Goal: Transaction & Acquisition: Book appointment/travel/reservation

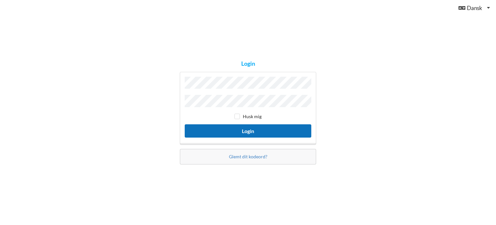
click at [248, 128] on button "Login" at bounding box center [248, 130] width 127 height 13
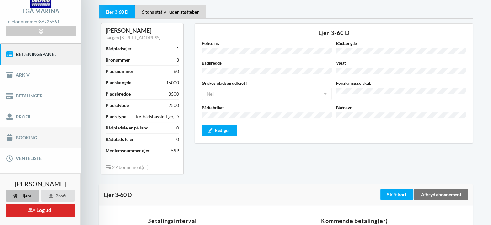
scroll to position [38, 0]
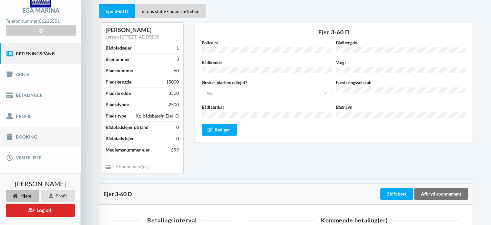
click at [32, 132] on link "Booking" at bounding box center [40, 136] width 81 height 21
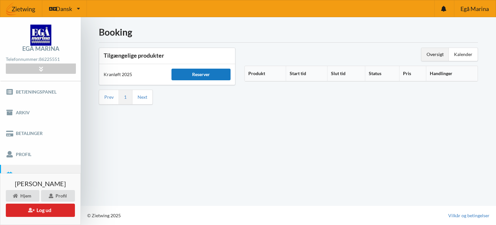
click at [203, 72] on div "Reserver" at bounding box center [201, 74] width 59 height 12
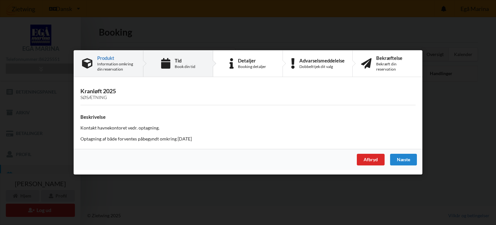
click at [180, 64] on div "Book din tid" at bounding box center [185, 66] width 21 height 5
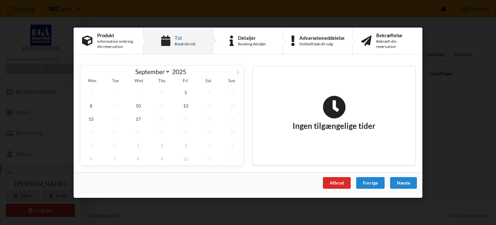
click at [238, 71] on icon at bounding box center [238, 72] width 2 height 4
select select "9"
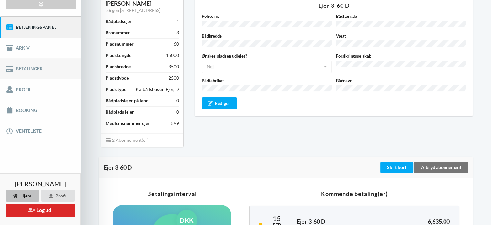
scroll to position [66, 0]
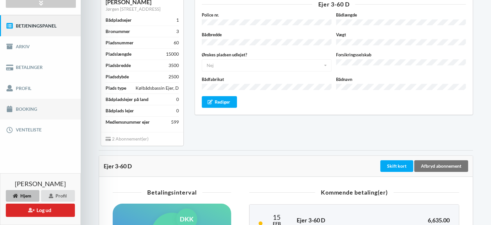
click at [25, 105] on link "Booking" at bounding box center [40, 109] width 81 height 21
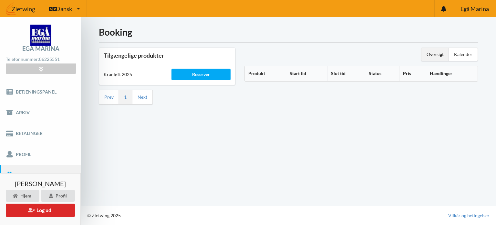
click at [259, 73] on th "Produkt" at bounding box center [265, 73] width 41 height 15
click at [267, 72] on icon at bounding box center [267, 72] width 5 height 5
click at [438, 54] on div "Oversigt" at bounding box center [435, 54] width 27 height 13
click at [455, 52] on div "Kalender" at bounding box center [463, 54] width 29 height 13
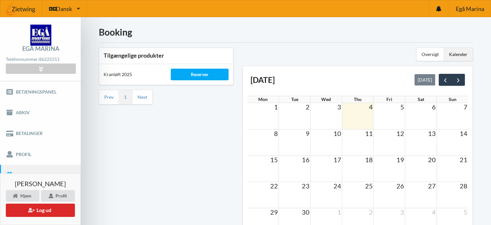
click at [203, 132] on div "Tilgængelige produkter Kranløft 2025 Reserver Prev 1 Next" at bounding box center [166, 159] width 144 height 233
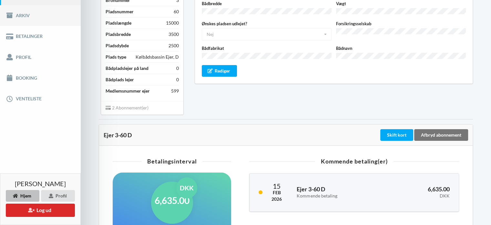
scroll to position [91, 0]
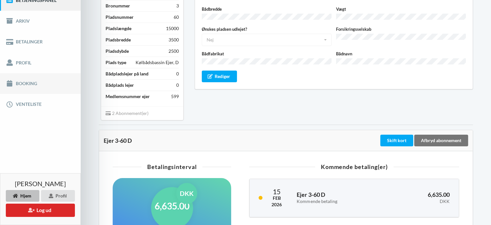
click at [19, 80] on link "Booking" at bounding box center [40, 83] width 81 height 21
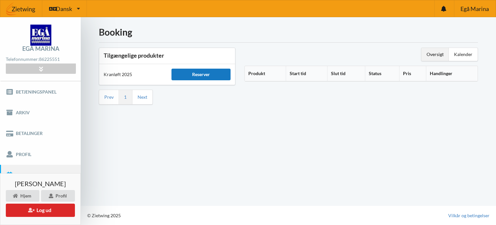
click at [208, 72] on div "Reserver" at bounding box center [201, 74] width 59 height 12
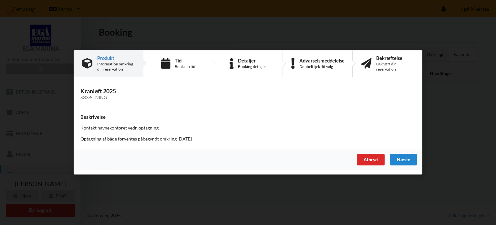
click at [110, 137] on p "Optagning af både forventes påbegyndt omkring [DATE]" at bounding box center [247, 139] width 335 height 6
click at [246, 64] on div "Booking detaljer" at bounding box center [252, 66] width 28 height 5
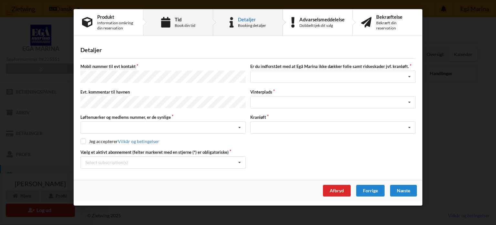
click at [186, 18] on div "Tid" at bounding box center [185, 19] width 21 height 5
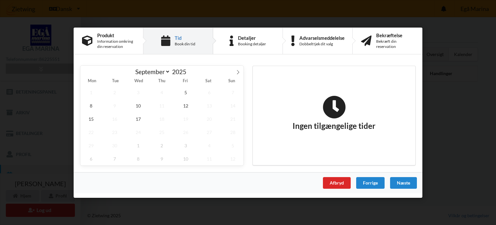
click at [186, 18] on div "Handelsbetingelser Ved at benytte dig af Virksomhedens juridiske navn services …" at bounding box center [248, 112] width 496 height 225
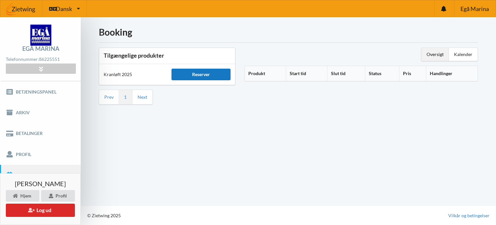
click at [203, 75] on div "Reserver" at bounding box center [201, 74] width 59 height 12
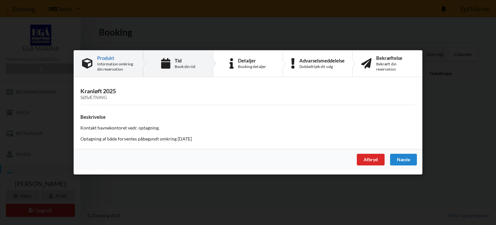
click at [172, 61] on div "Tid Book din tid" at bounding box center [178, 63] width 70 height 26
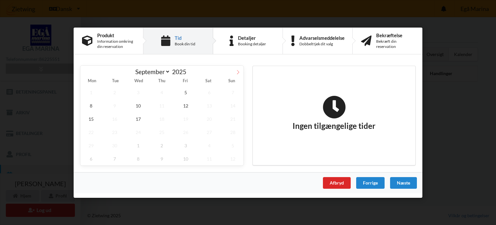
click at [238, 71] on icon at bounding box center [238, 71] width 5 height 5
select select "9"
click at [90, 104] on span "6" at bounding box center [90, 105] width 21 height 13
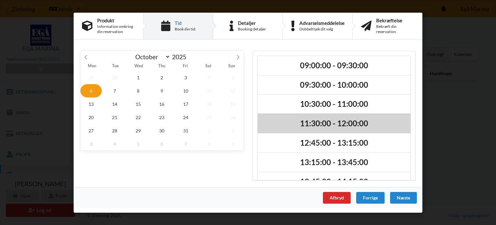
click at [313, 121] on h2 "11:30:00 - 12:00:00" at bounding box center [334, 123] width 144 height 10
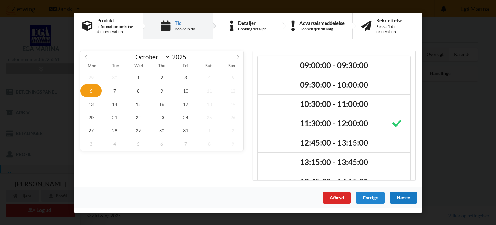
click at [401, 197] on div "Næste" at bounding box center [403, 197] width 27 height 12
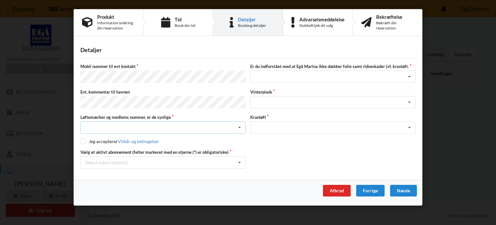
click at [97, 122] on div "Nej, jeg kontakter havnekontoret inden løftet Ja, mine mærker er synlige og int…" at bounding box center [162, 127] width 165 height 12
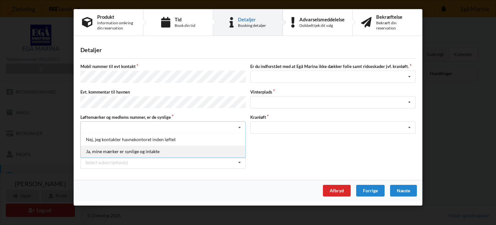
click at [114, 147] on div "Ja, mine mærker er synlige og intakte" at bounding box center [163, 151] width 165 height 12
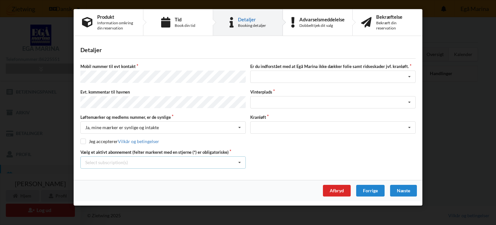
click at [105, 160] on div "Select subscription(s)" at bounding box center [106, 161] width 43 height 5
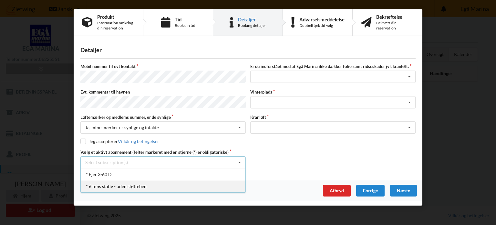
click at [103, 182] on div "* 6 tons stativ - uden støtteben" at bounding box center [163, 186] width 165 height 12
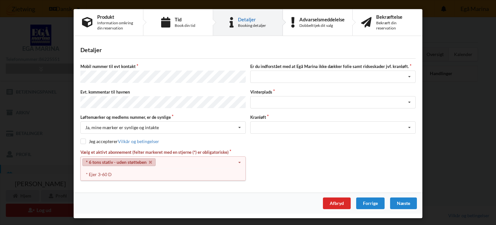
click at [241, 156] on icon at bounding box center [240, 162] width 10 height 12
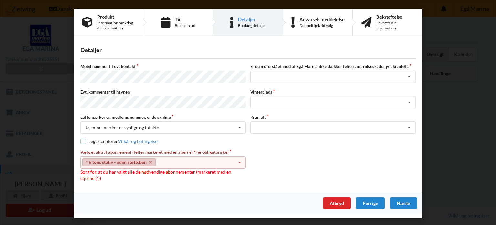
click at [83, 138] on input "checkbox" at bounding box center [82, 140] width 5 height 5
checkbox input "true"
click at [242, 156] on icon at bounding box center [240, 162] width 10 height 12
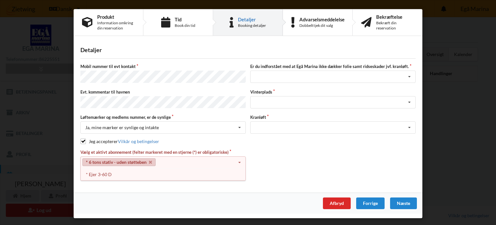
click at [151, 158] on link "* 6 tons stativ - uden støtteben" at bounding box center [118, 162] width 73 height 8
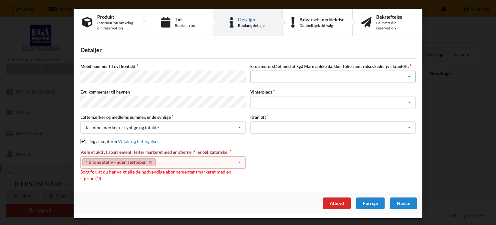
click at [275, 76] on div "Jeg har tæpper med og tager selv ansvaret for eventuelle folie samt ridseskader…" at bounding box center [332, 76] width 165 height 12
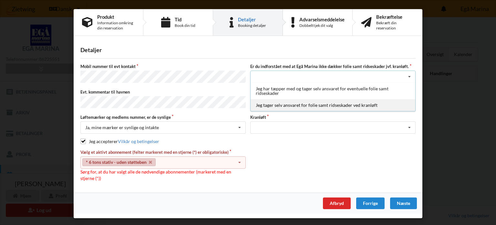
click at [284, 103] on div "Jeg tager selv ansvaret for folie samt ridseskader ved kranløft" at bounding box center [333, 105] width 165 height 12
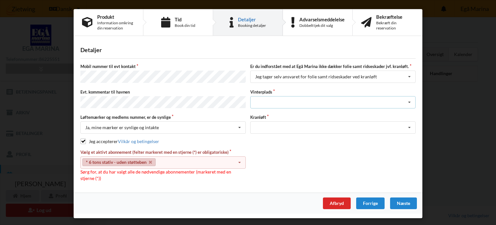
click at [281, 98] on div "Landplads nr. 1 Landplads nr. 2 Landplads nr.3 Landplads nr. 4 Landplads nr. 5 …" at bounding box center [332, 102] width 165 height 12
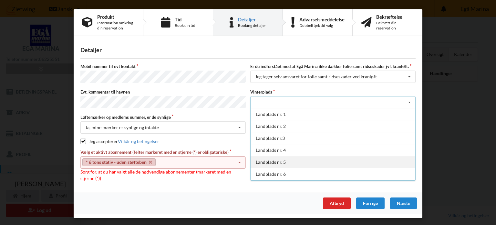
click at [273, 159] on div "Landplads nr. 5" at bounding box center [333, 162] width 165 height 12
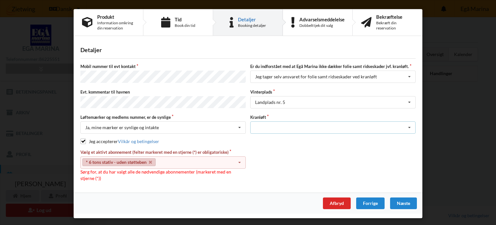
click at [282, 124] on div "Optagning" at bounding box center [332, 127] width 165 height 12
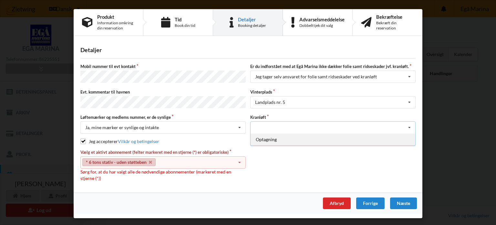
click at [266, 136] on div "Optagning" at bounding box center [333, 139] width 165 height 12
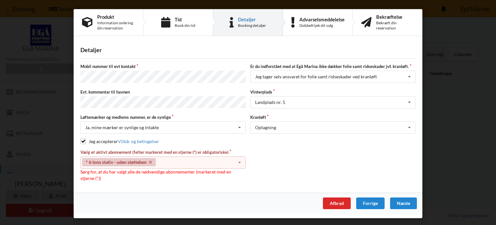
click at [83, 175] on span "Sørg for, at du har valgt alle de nødvendige abonnementer (markeret med en stje…" at bounding box center [155, 175] width 151 height 12
click at [107, 169] on span "Sørg for, at du har valgt alle de nødvendige abonnementer (markeret med en stje…" at bounding box center [155, 175] width 151 height 12
click at [130, 65] on label "Mobil nummer til evt kontakt" at bounding box center [162, 66] width 165 height 6
click at [402, 197] on div "Næste" at bounding box center [403, 203] width 27 height 12
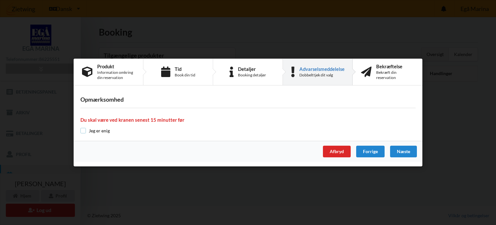
click at [84, 130] on input "checkbox" at bounding box center [82, 130] width 5 height 5
checkbox input "true"
click at [406, 151] on div "Næste" at bounding box center [403, 151] width 27 height 12
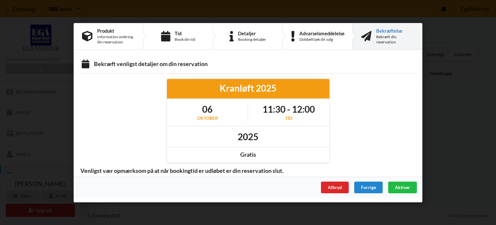
click at [496, 159] on div "Handelsbetingelser Ved at benytte dig af Virksomhedens juridiske navn services …" at bounding box center [248, 112] width 496 height 225
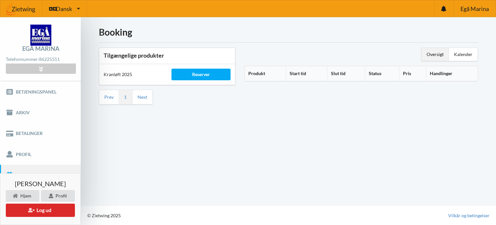
click at [409, 158] on div "Booking Tilgængelige produkter Kranløft 2025 Reserver Prev 1 Next Oversigt Kale…" at bounding box center [288, 111] width 415 height 188
click at [428, 208] on div "© Zietwing 2025 Vilkår og betingelser" at bounding box center [288, 214] width 415 height 19
click at [202, 69] on div "Reserver" at bounding box center [201, 74] width 59 height 12
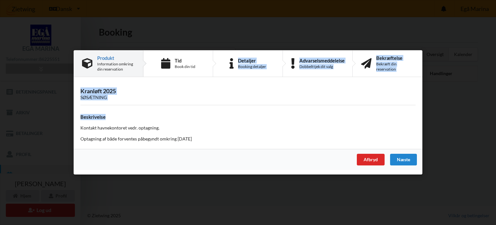
drag, startPoint x: 202, startPoint y: 69, endPoint x: 291, endPoint y: 112, distance: 99.0
click at [291, 112] on div "Produkt Information omkring din reservation Tid Book din tid Detaljer Booking d…" at bounding box center [248, 112] width 349 height 124
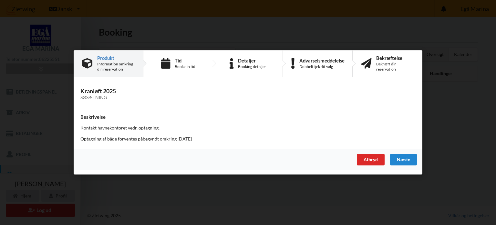
click at [250, 124] on div "Kranløft 2025 Søsætning Beskrivelse Kontakt havnekontoret vedr. optagning. Opta…" at bounding box center [248, 115] width 349 height 68
click at [183, 60] on div "Tid" at bounding box center [185, 60] width 21 height 5
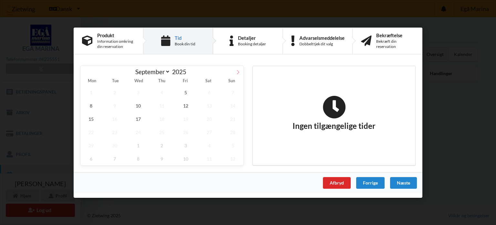
click at [239, 69] on icon at bounding box center [238, 71] width 5 height 5
select select "9"
click at [89, 103] on span "6" at bounding box center [90, 105] width 21 height 13
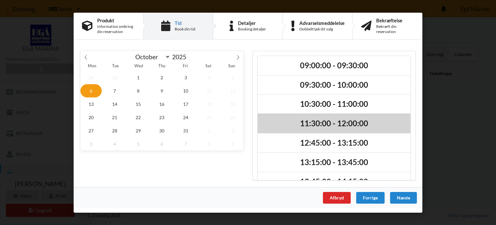
click at [314, 120] on h2 "11:30:00 - 12:00:00" at bounding box center [334, 123] width 144 height 10
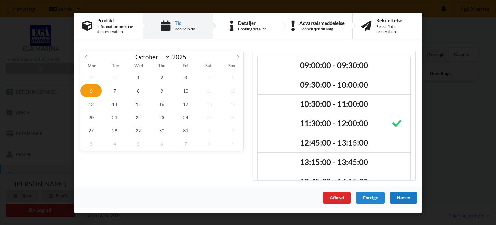
click at [402, 193] on div "Næste" at bounding box center [403, 197] width 27 height 12
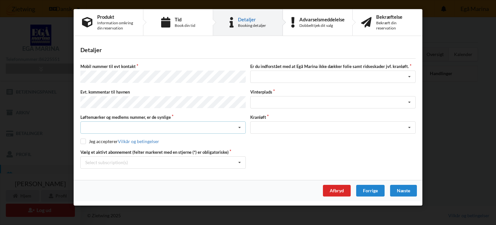
click at [105, 121] on div "Nej, jeg kontakter havnekontoret inden løftet Ja, mine mærker er synlige og int…" at bounding box center [162, 127] width 165 height 12
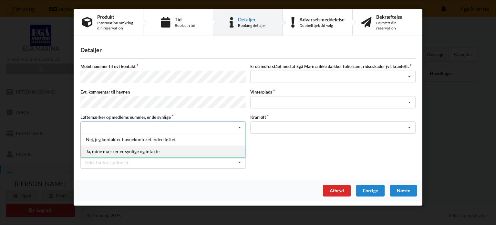
click at [106, 147] on div "Ja, mine mærker er synlige og intakte" at bounding box center [163, 151] width 165 height 12
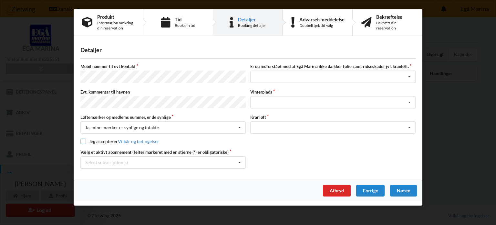
click at [84, 138] on input "checkbox" at bounding box center [82, 140] width 5 height 5
checkbox input "true"
click at [133, 157] on div "Select subscription(s) * Ejer 3-60 D * 6 tons stativ - uden støtteben" at bounding box center [162, 162] width 165 height 12
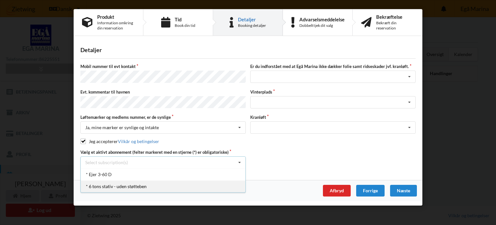
click at [118, 183] on div "* 6 tons stativ - uden støtteben" at bounding box center [163, 186] width 165 height 12
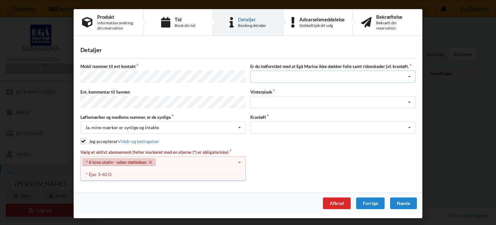
click at [272, 77] on div "Jeg har tæpper med og tager selv ansvaret for eventuelle folie samt ridseskader…" at bounding box center [332, 76] width 165 height 12
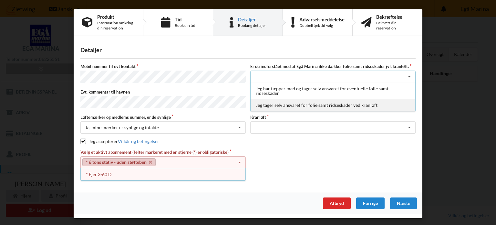
click at [275, 104] on div "Jeg tager selv ansvaret for folie samt ridseskader ved kranløft" at bounding box center [333, 105] width 165 height 12
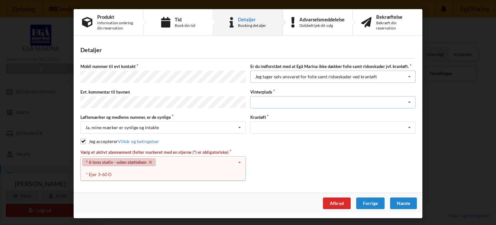
click at [275, 104] on div "Landplads nr. 1 Landplads nr. 2 Landplads nr.3 Landplads nr. 4 Landplads nr. 5 …" at bounding box center [332, 102] width 165 height 12
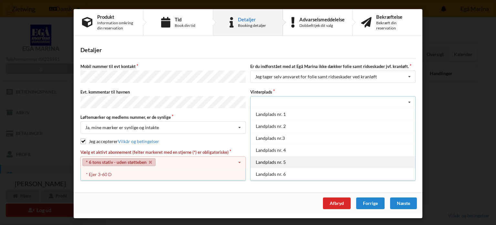
click at [278, 156] on div "Landplads nr. 5" at bounding box center [333, 162] width 165 height 12
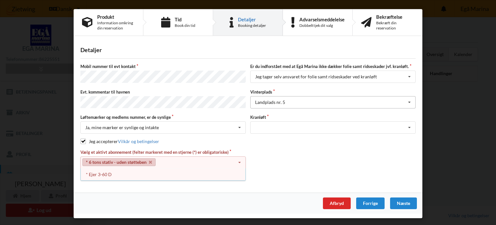
click at [278, 155] on div "Vælg et aktivt abonnement (felter markeret med en stjerne (*) er obligatoriske)…" at bounding box center [248, 165] width 340 height 32
click at [282, 124] on div "Optagning" at bounding box center [332, 127] width 165 height 12
click at [412, 125] on icon at bounding box center [410, 127] width 10 height 12
click at [293, 121] on div "Optagning" at bounding box center [332, 127] width 165 height 12
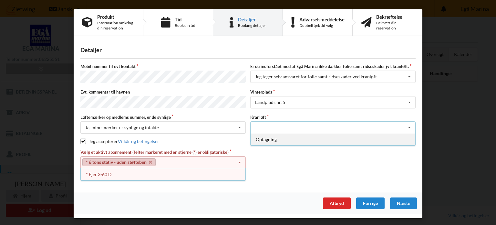
click at [269, 136] on div "Optagning" at bounding box center [333, 139] width 165 height 12
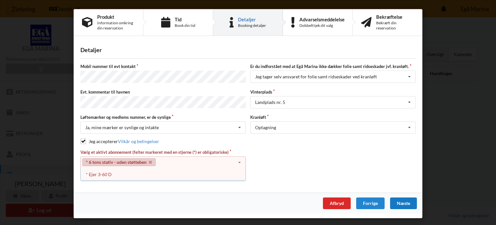
click at [401, 198] on div "Næste" at bounding box center [403, 203] width 27 height 12
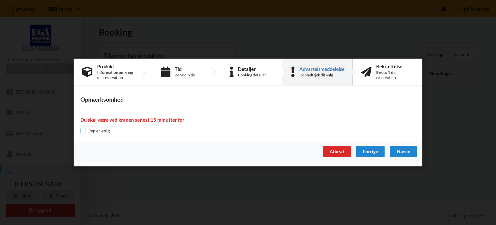
click at [83, 129] on input "checkbox" at bounding box center [82, 130] width 5 height 5
checkbox input "true"
click at [401, 148] on div "Næste" at bounding box center [403, 151] width 27 height 12
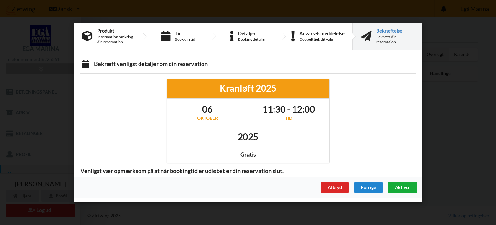
click at [404, 185] on span "Aktiver" at bounding box center [402, 186] width 15 height 5
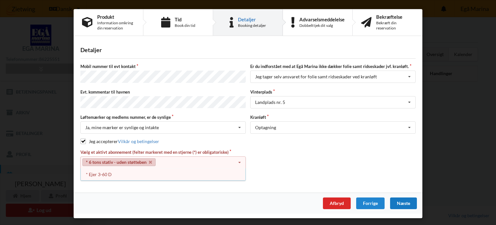
click at [351, 62] on div "Detaljer [PERSON_NAME] nummer til evt kontakt Er du indforstået med at Egå Mari…" at bounding box center [248, 116] width 349 height 152
click at [359, 71] on div "Jeg tager selv ansvaret for folie samt ridseskader ved kranløft Jeg har tæpper …" at bounding box center [332, 76] width 165 height 12
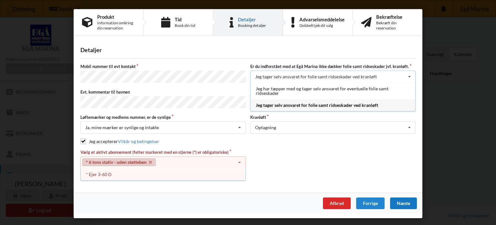
click at [343, 104] on div "Jeg tager selv ansvaret for folie samt ridseskader ved kranløft" at bounding box center [333, 105] width 165 height 12
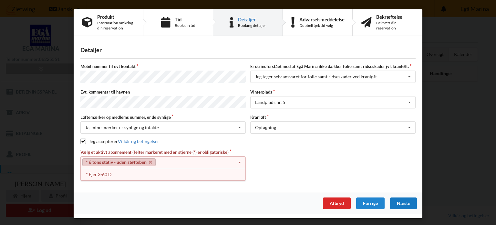
click at [240, 158] on icon at bounding box center [240, 162] width 10 height 12
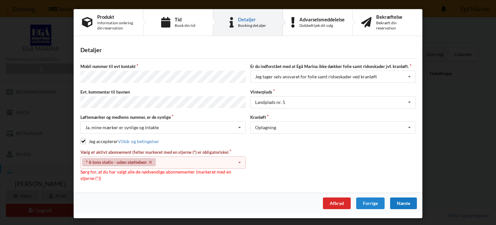
click at [408, 197] on div "Næste" at bounding box center [403, 203] width 27 height 12
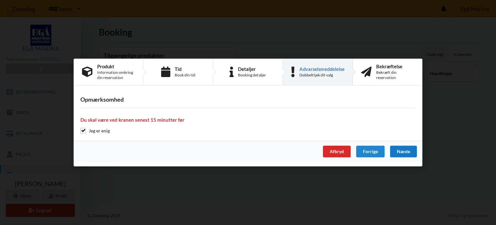
click at [405, 148] on div "Næste" at bounding box center [403, 151] width 27 height 12
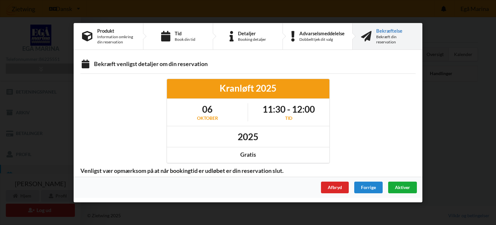
click at [407, 182] on div "Aktiver" at bounding box center [402, 187] width 29 height 12
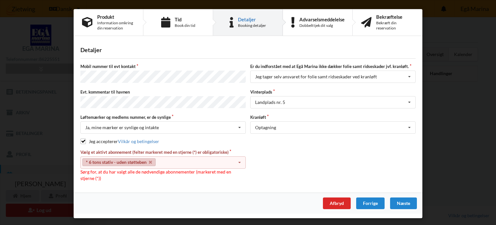
click at [409, 65] on label "Er du indforstået med at Egå Marina ikke dækker folie samt ridseskader jvf. kra…" at bounding box center [332, 66] width 165 height 6
click at [136, 160] on link "* 6 tons stativ - uden støtteben" at bounding box center [118, 162] width 73 height 8
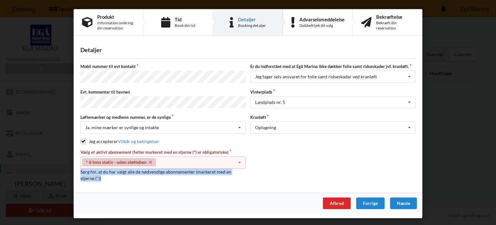
drag, startPoint x: 236, startPoint y: 157, endPoint x: 212, endPoint y: 174, distance: 29.9
click at [212, 174] on div "Vælg et aktivt abonnement (felter markeret med en stjerne (*) er obligatoriske)…" at bounding box center [163, 165] width 170 height 32
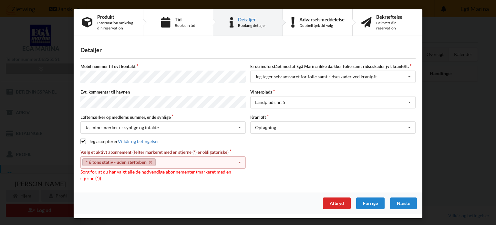
drag, startPoint x: 212, startPoint y: 174, endPoint x: 89, endPoint y: 172, distance: 123.1
click at [89, 172] on div "Vælg et aktivt abonnement (felter markeret med en stjerne (*) er obligatoriske)…" at bounding box center [163, 165] width 170 height 32
click at [118, 160] on link "* 6 tons stativ - uden støtteben" at bounding box center [118, 162] width 73 height 8
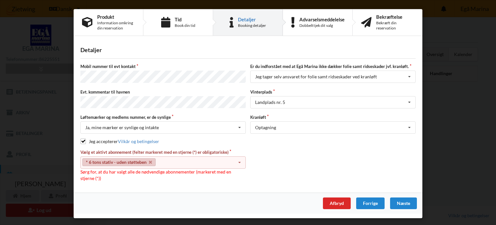
click at [131, 158] on link "* 6 tons stativ - uden støtteben" at bounding box center [118, 162] width 73 height 8
click at [238, 156] on icon at bounding box center [240, 162] width 10 height 12
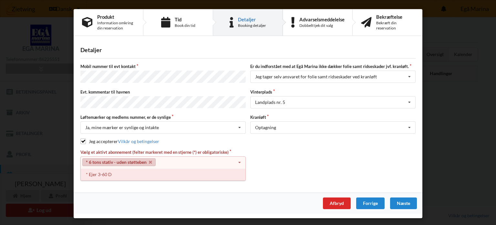
click at [102, 170] on div "* Ejer 3-60 D" at bounding box center [163, 174] width 165 height 12
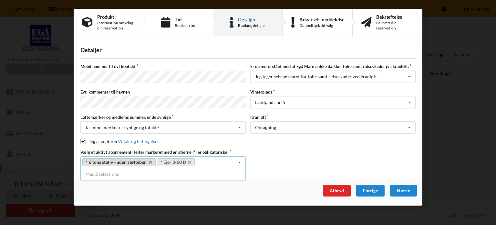
click at [118, 158] on link "* 6 tons stativ - uden støtteben" at bounding box center [118, 162] width 73 height 8
click at [240, 156] on icon at bounding box center [240, 162] width 10 height 12
click at [332, 185] on div "Afbryd" at bounding box center [337, 190] width 28 height 12
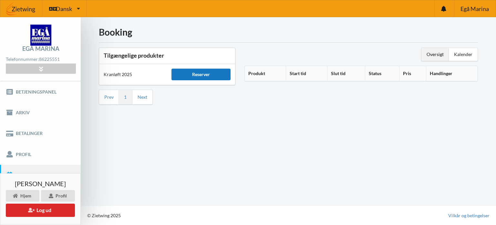
click at [197, 74] on div "Reserver" at bounding box center [201, 74] width 59 height 12
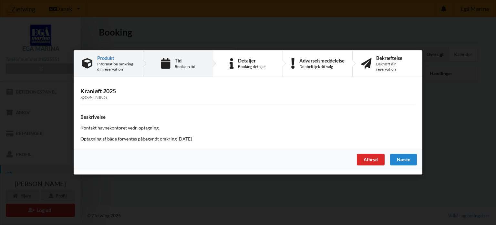
click at [189, 63] on div "Tid Book din tid" at bounding box center [185, 63] width 21 height 11
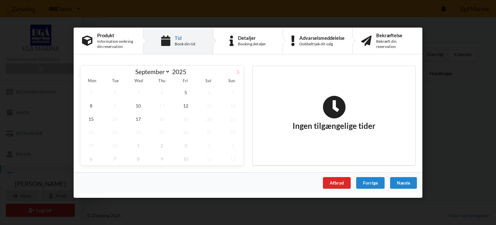
click at [238, 71] on icon at bounding box center [238, 72] width 2 height 4
select select "9"
click at [90, 105] on span "6" at bounding box center [90, 105] width 21 height 13
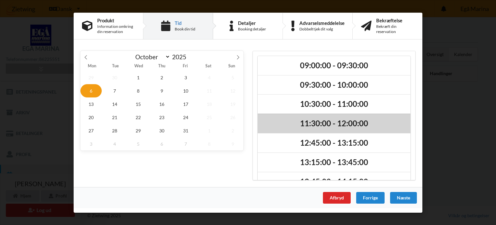
click at [309, 121] on h2 "11:30:00 - 12:00:00" at bounding box center [334, 123] width 144 height 10
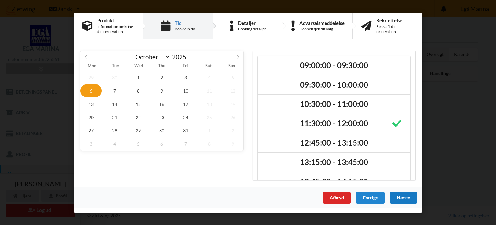
click at [403, 196] on div "Næste" at bounding box center [403, 197] width 27 height 12
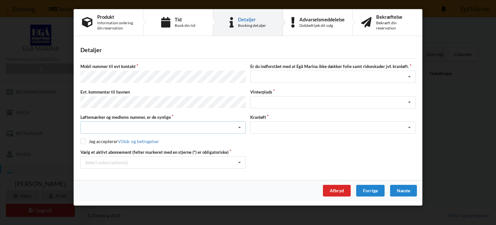
click at [123, 121] on div "Nej, jeg kontakter havnekontoret inden løftet Ja, mine mærker er synlige og int…" at bounding box center [162, 127] width 165 height 12
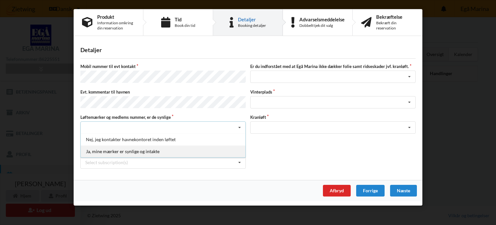
click at [118, 146] on div "Ja, mine mærker er synlige og intakte" at bounding box center [163, 151] width 165 height 12
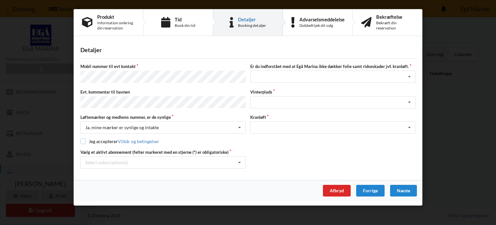
click at [84, 138] on input "checkbox" at bounding box center [82, 140] width 5 height 5
checkbox input "true"
click at [105, 149] on label "Vælg et aktivt abonnement (felter markeret med en stjerne (*) er obligatoriske)" at bounding box center [162, 152] width 165 height 6
click at [102, 156] on div "Select subscription(s) * Ejer 3-60 D * 6 tons stativ - uden støtteben" at bounding box center [162, 162] width 165 height 12
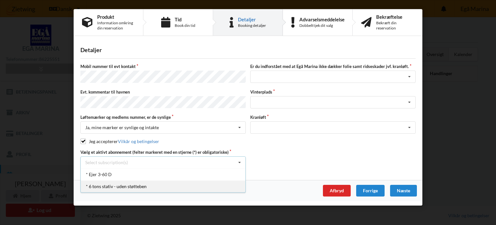
click at [86, 183] on div "* 6 tons stativ - uden støtteben" at bounding box center [163, 186] width 165 height 12
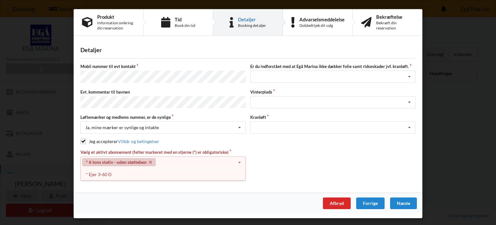
click at [86, 183] on div "Detaljer [PERSON_NAME] nummer til evt kontakt Er du indforstået med at Egå Mari…" at bounding box center [248, 116] width 349 height 152
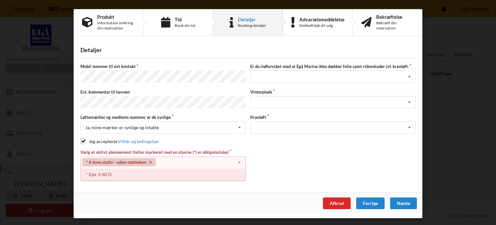
click at [90, 171] on div "* Ejer 3-60 D" at bounding box center [163, 174] width 165 height 12
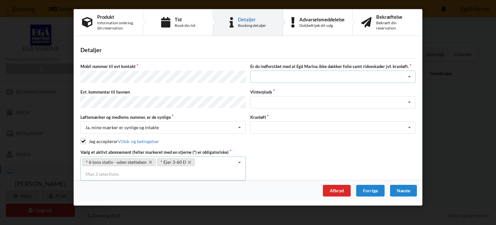
click at [291, 78] on div "Jeg har tæpper med og tager selv ansvaret for eventuelle folie samt ridseskader…" at bounding box center [332, 76] width 165 height 12
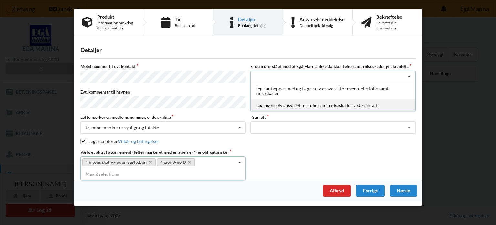
click at [292, 105] on div "Jeg tager selv ansvaret for folie samt ridseskader ved kranløft" at bounding box center [333, 105] width 165 height 12
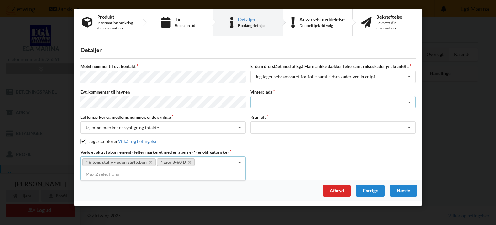
click at [290, 99] on div "Landplads nr. 1 Landplads nr. 2 Landplads nr.3 Landplads nr. 4 Landplads nr. 5 …" at bounding box center [332, 102] width 165 height 12
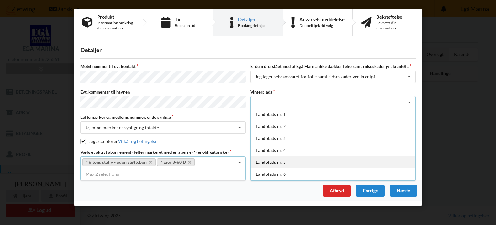
click at [283, 156] on div "Landplads nr. 5" at bounding box center [333, 162] width 165 height 12
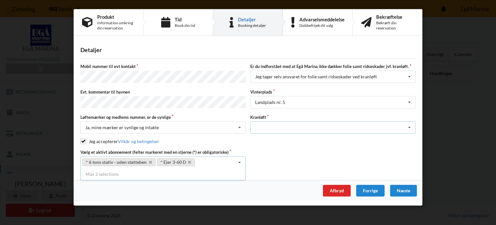
click at [283, 126] on div "Optagning" at bounding box center [332, 127] width 165 height 12
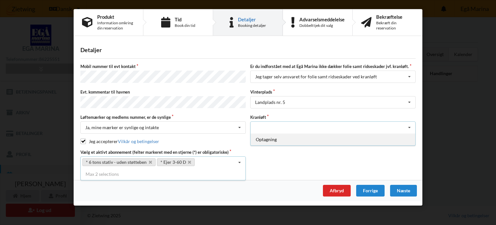
click at [271, 134] on div "Optagning" at bounding box center [333, 139] width 165 height 12
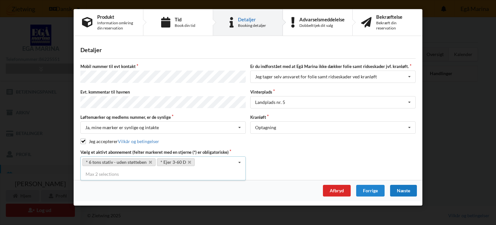
click at [410, 184] on div "Næste" at bounding box center [403, 190] width 27 height 12
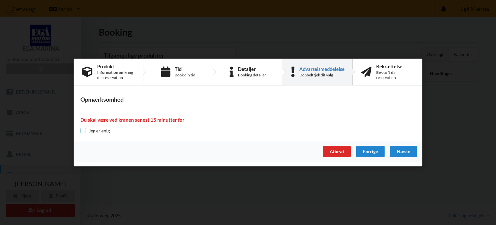
click at [85, 129] on input "checkbox" at bounding box center [82, 130] width 5 height 5
checkbox input "true"
click at [411, 146] on div "Næste" at bounding box center [403, 151] width 27 height 12
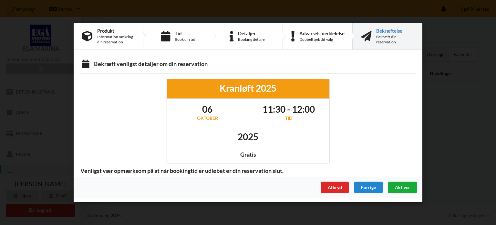
click at [403, 186] on span "Aktiver" at bounding box center [402, 186] width 15 height 5
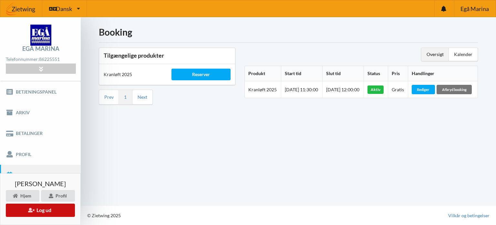
click at [54, 208] on button "Log ud" at bounding box center [40, 209] width 69 height 13
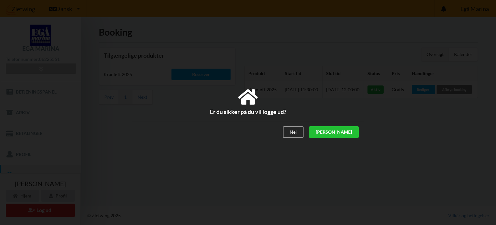
click at [350, 130] on div "[PERSON_NAME]" at bounding box center [334, 132] width 50 height 12
